Goal: Transaction & Acquisition: Subscribe to service/newsletter

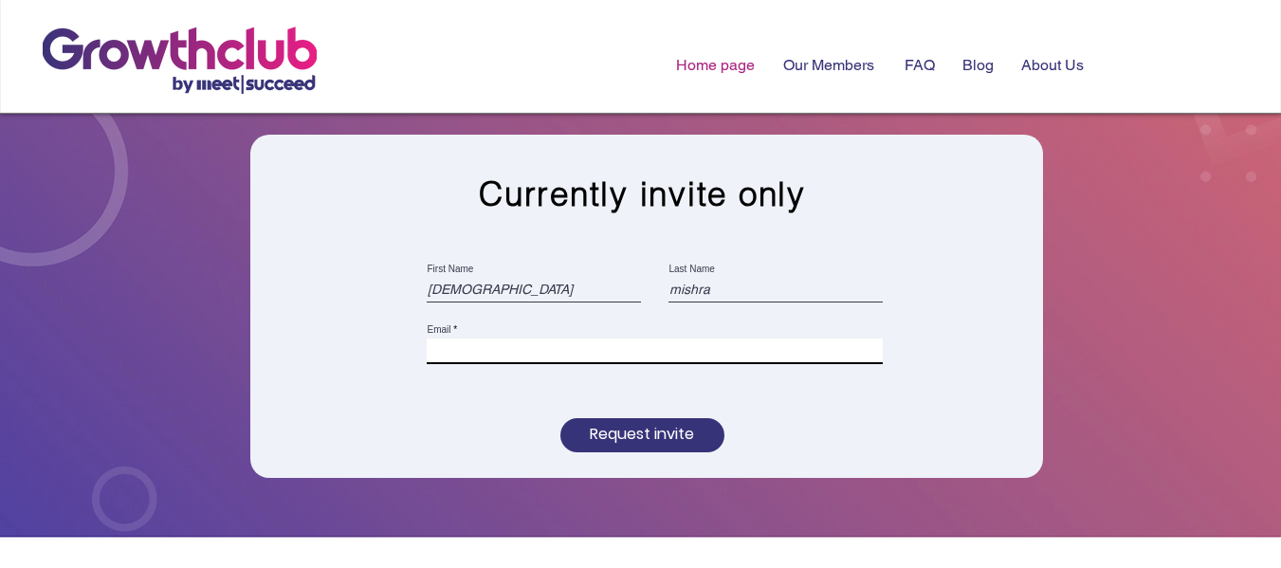
type input "mishra"
click at [603, 351] on input "Email" at bounding box center [655, 351] width 456 height 27
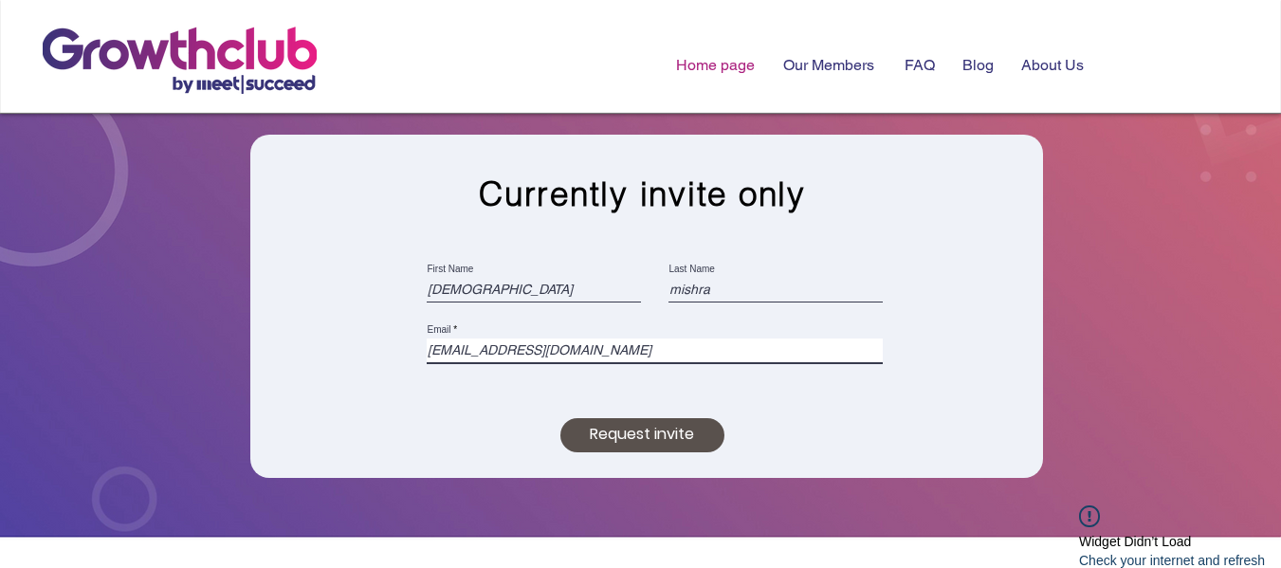
type input "[EMAIL_ADDRESS][DOMAIN_NAME]"
click at [631, 441] on span "Request invite" at bounding box center [642, 434] width 104 height 21
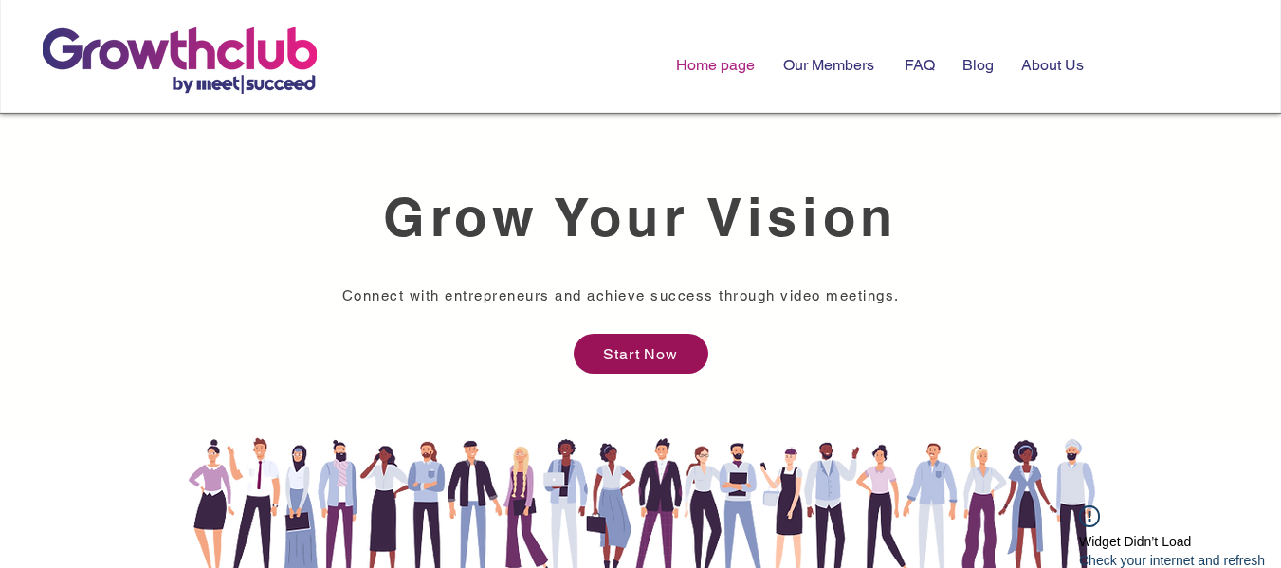
scroll to position [592, 0]
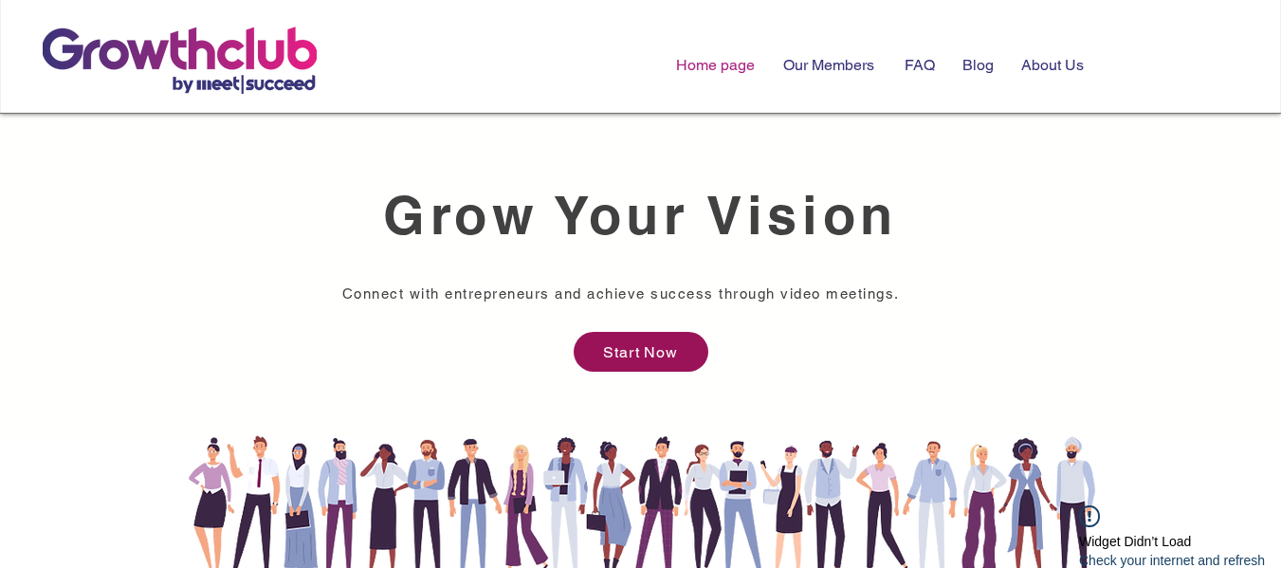
drag, startPoint x: 387, startPoint y: 205, endPoint x: 859, endPoint y: 328, distance: 488.0
click at [858, 328] on section "Grow Your Vision Connect with entrepreneurs and achieve success through video m…" at bounding box center [640, 273] width 1281 height 330
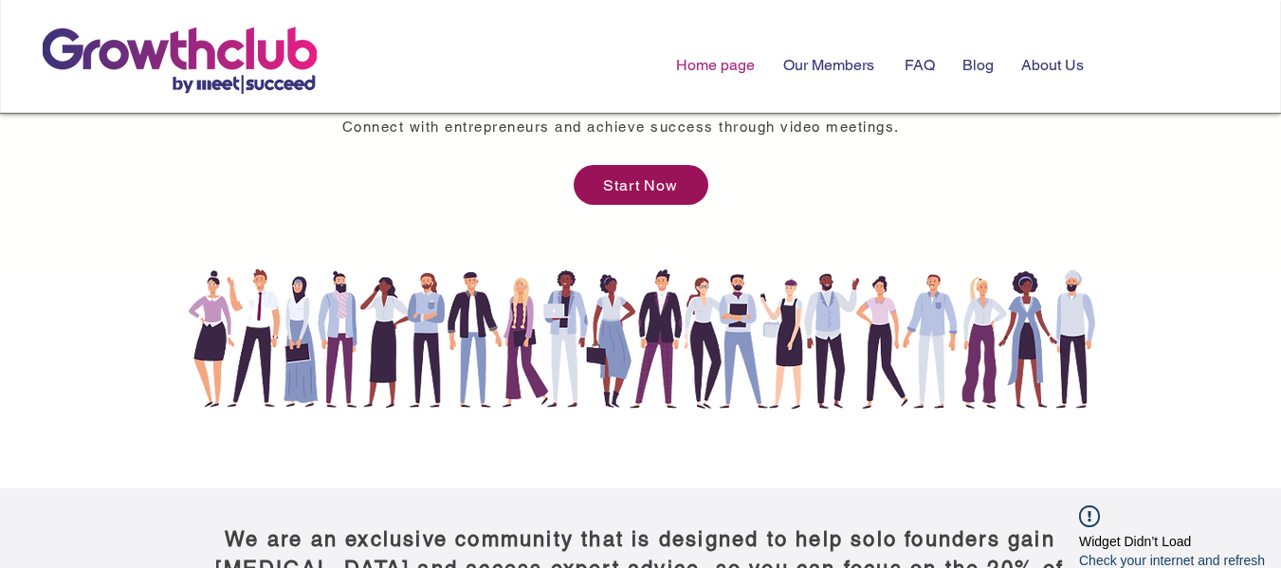
scroll to position [1043, 0]
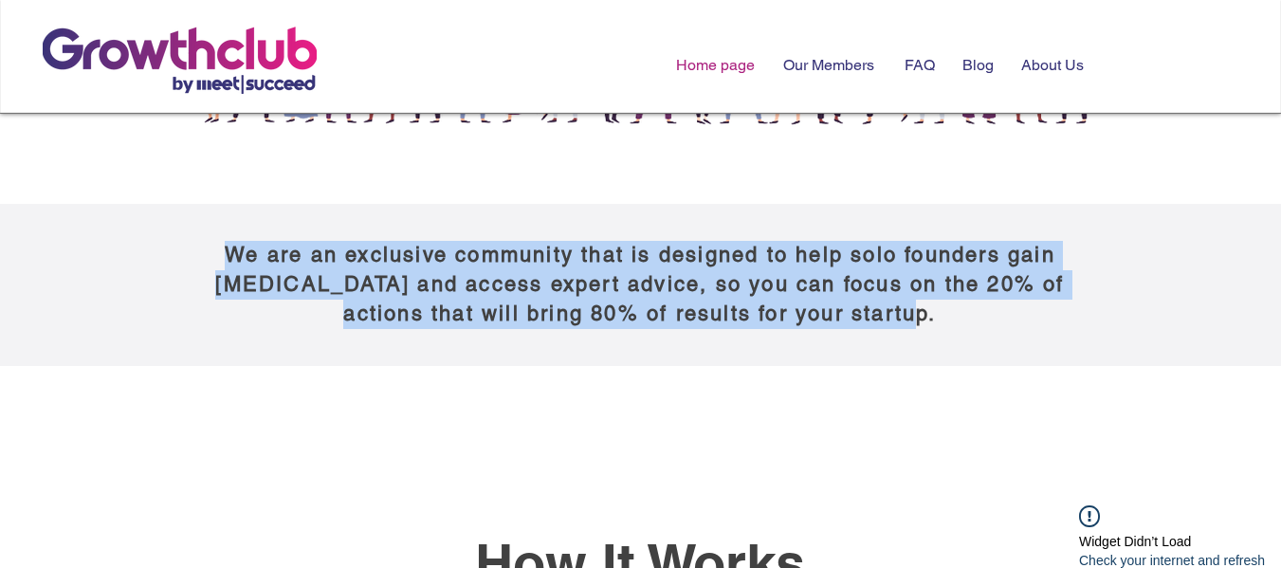
drag, startPoint x: 224, startPoint y: 254, endPoint x: 989, endPoint y: 312, distance: 767.3
click at [989, 312] on h5 "We are an exclusive community that is designed to help solo founders gain [MEDI…" at bounding box center [640, 284] width 854 height 87
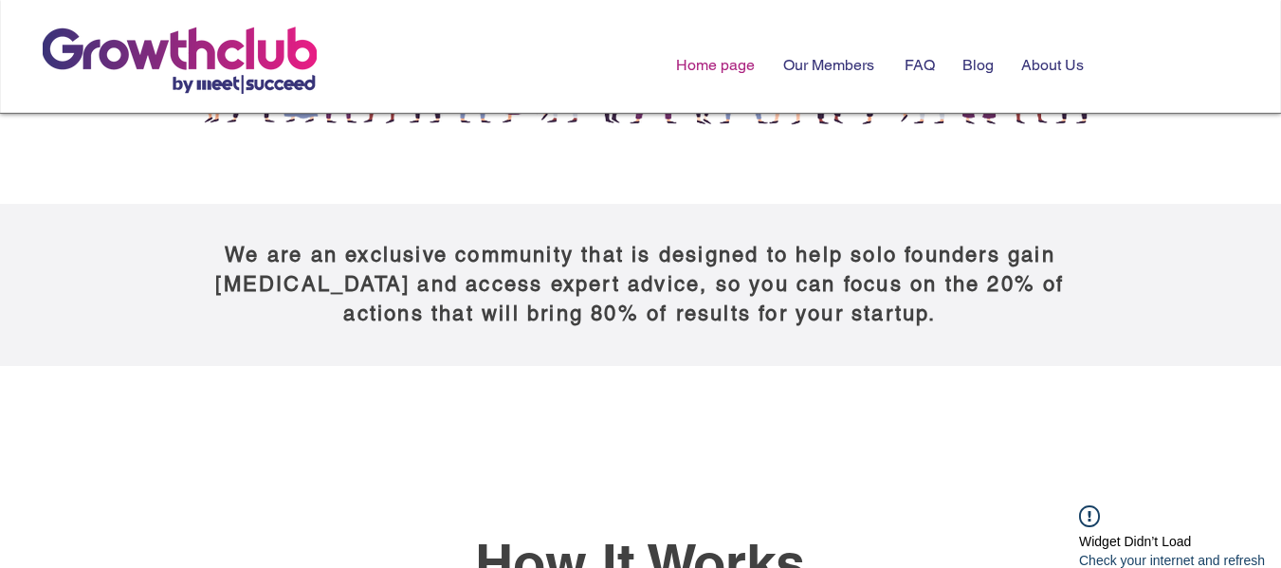
click at [897, 360] on div at bounding box center [640, 284] width 1281 height 161
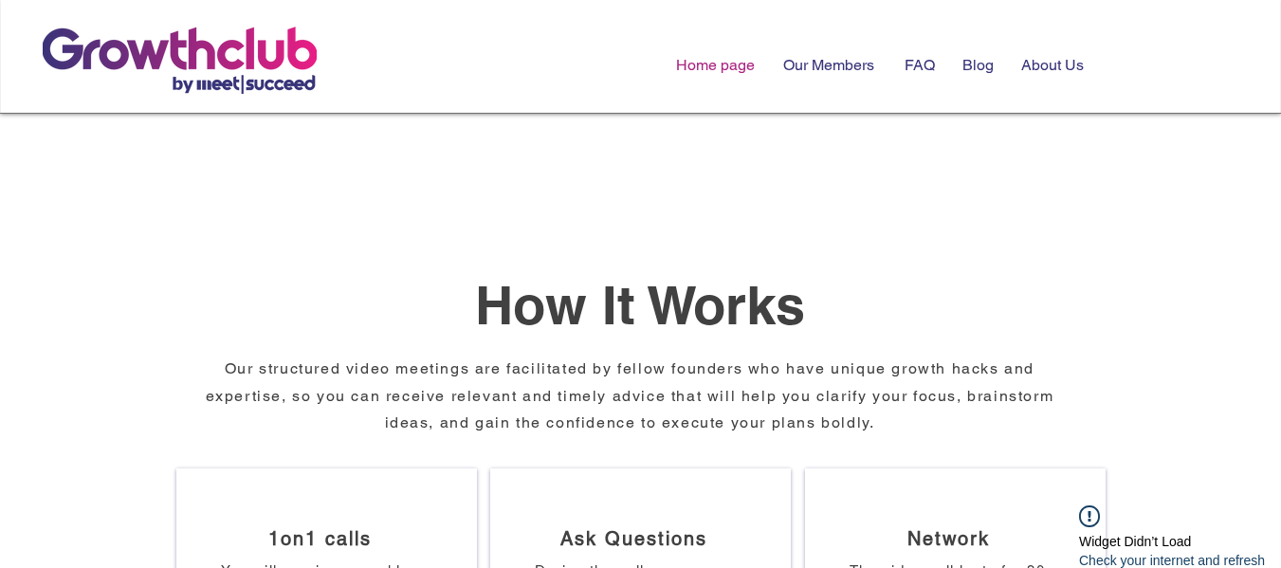
scroll to position [1327, 0]
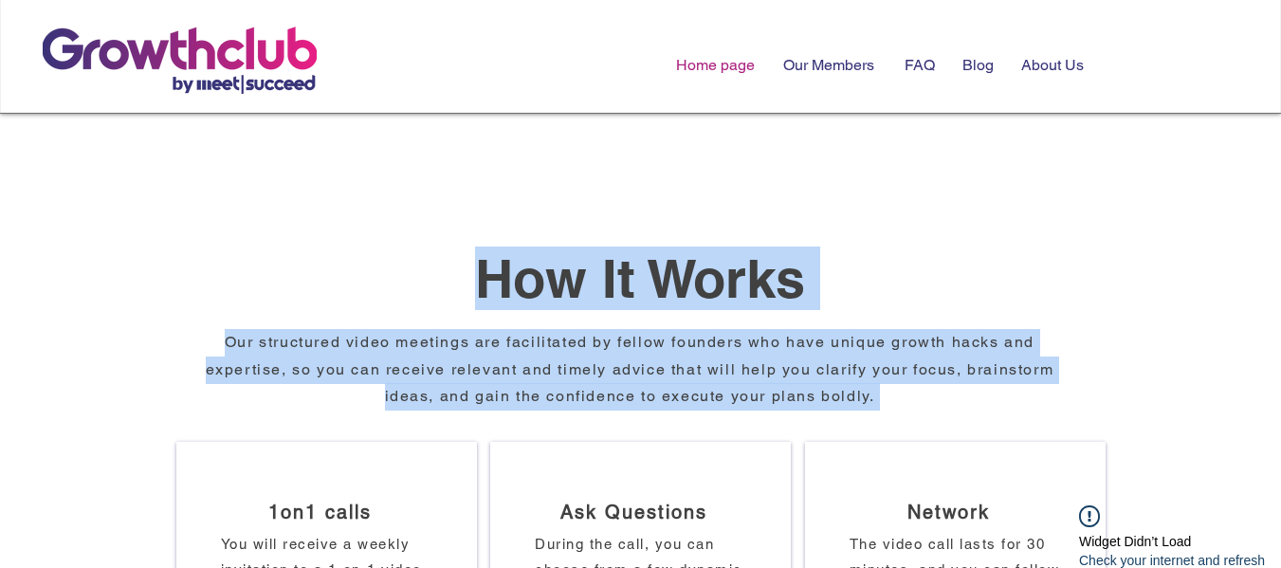
drag, startPoint x: 482, startPoint y: 285, endPoint x: 954, endPoint y: 390, distance: 483.6
click at [954, 390] on div "How It Works Our structured video meetings are facilitated by fellow founders w…" at bounding box center [640, 470] width 1281 height 777
click at [954, 390] on h3 "​" at bounding box center [642, 396] width 877 height 42
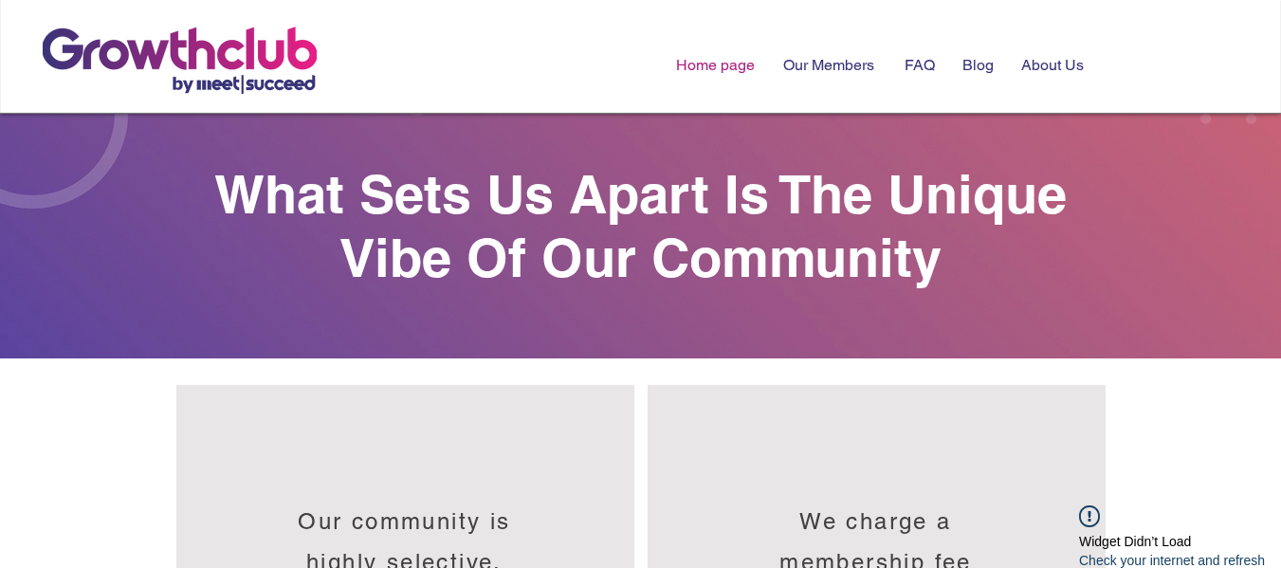
scroll to position [1991, 0]
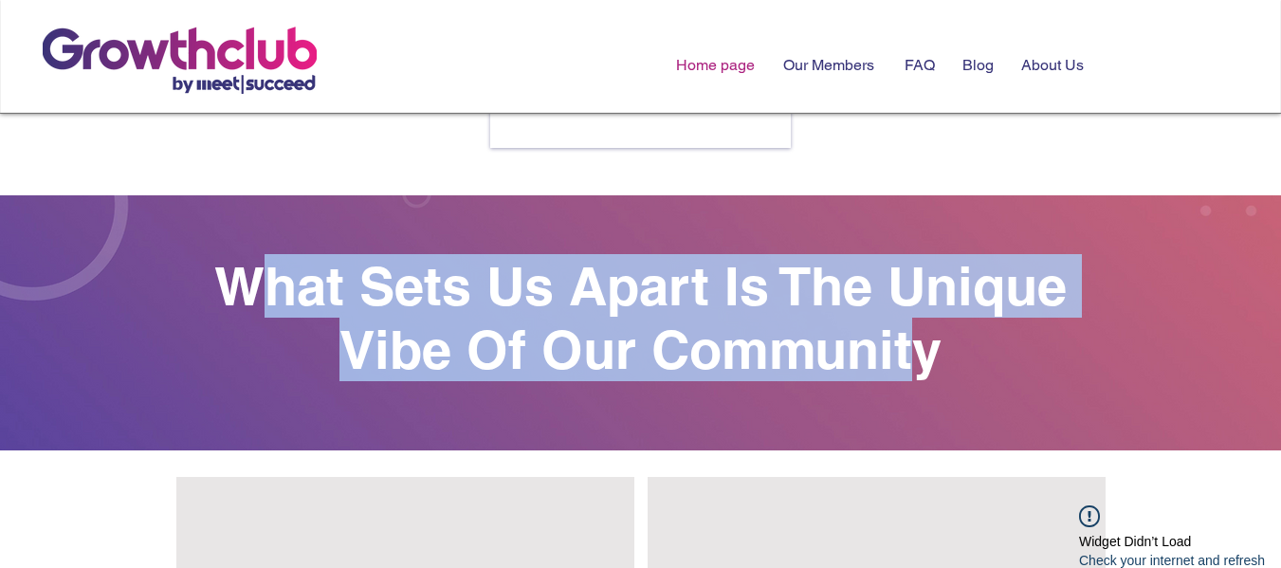
drag, startPoint x: 241, startPoint y: 272, endPoint x: 972, endPoint y: 346, distance: 734.8
click at [950, 346] on h2 "What Sets Us Apart Is The Unique Vibe Of Our Community" at bounding box center [640, 317] width 929 height 127
click at [972, 346] on h2 "What Sets Us Apart Is The Unique Vibe Of Our Community" at bounding box center [640, 317] width 929 height 127
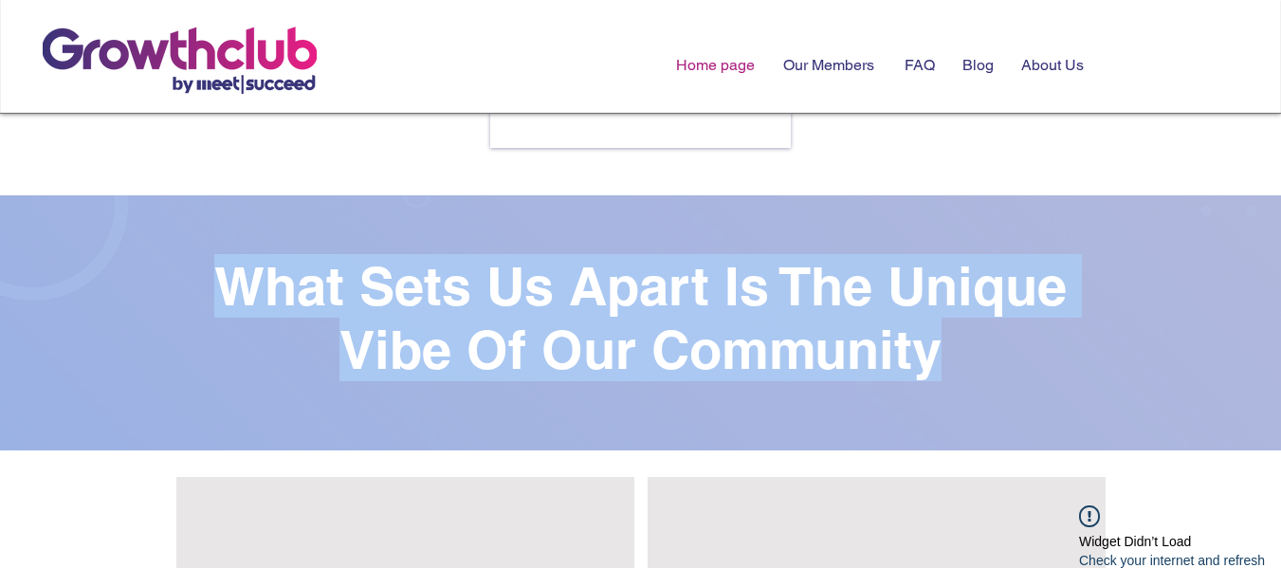
drag, startPoint x: 984, startPoint y: 357, endPoint x: 59, endPoint y: 253, distance: 931.1
click at [59, 253] on section "What Sets Us Apart Is The Unique Vibe Of Our Community" at bounding box center [640, 322] width 1281 height 255
click at [59, 253] on img at bounding box center [640, 322] width 1281 height 255
click at [442, 295] on span "What Sets Us Apart Is The Unique Vibe Of Our Community" at bounding box center [640, 317] width 852 height 127
drag, startPoint x: 1100, startPoint y: 380, endPoint x: 56, endPoint y: 244, distance: 1052.8
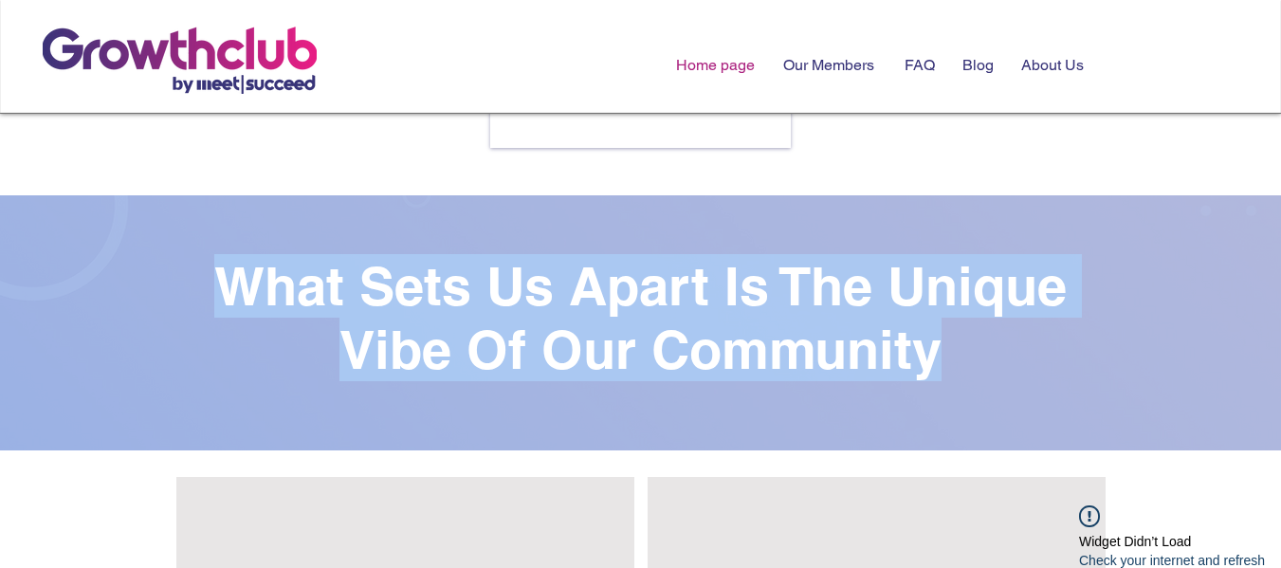
click at [57, 244] on section "What Sets Us Apart Is The Unique Vibe Of Our Community" at bounding box center [640, 322] width 1281 height 255
click at [32, 346] on img at bounding box center [640, 322] width 1281 height 255
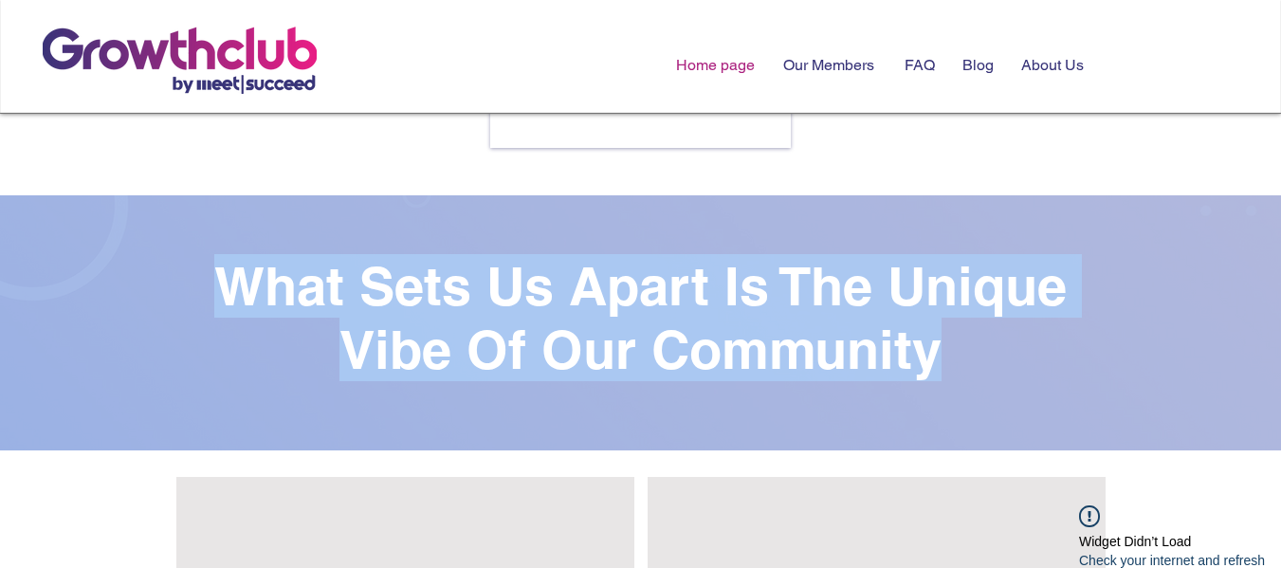
drag, startPoint x: 996, startPoint y: 354, endPoint x: 0, endPoint y: 236, distance: 1002.5
click at [0, 236] on section "What Sets Us Apart Is The Unique Vibe Of Our Community" at bounding box center [640, 322] width 1281 height 255
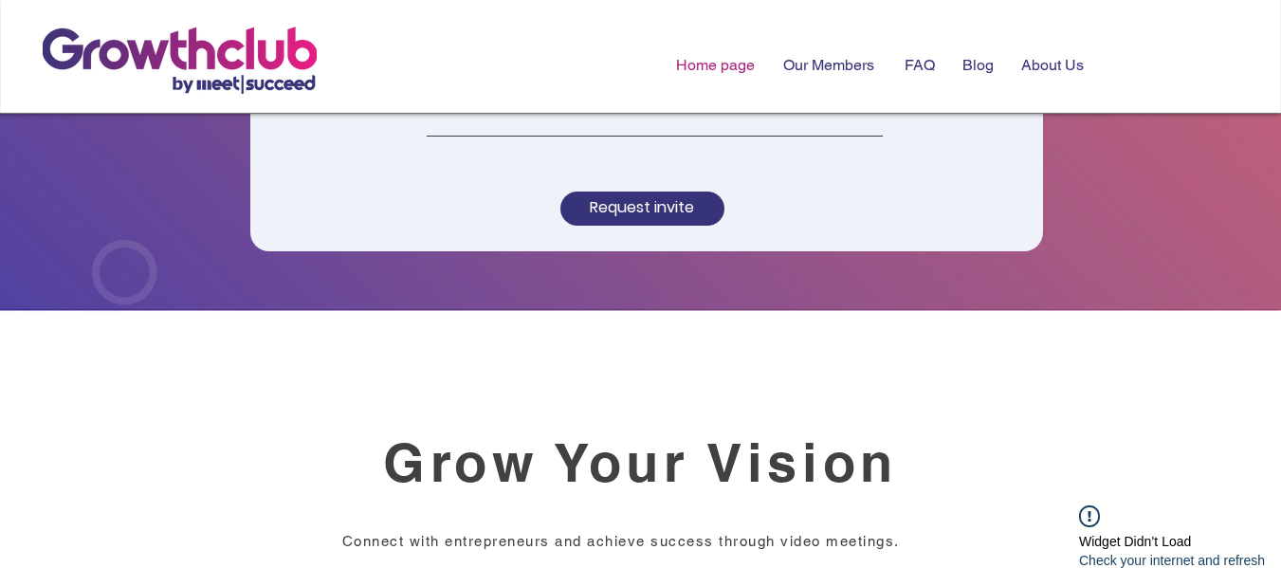
scroll to position [379, 0]
